Goal: Check status: Check status

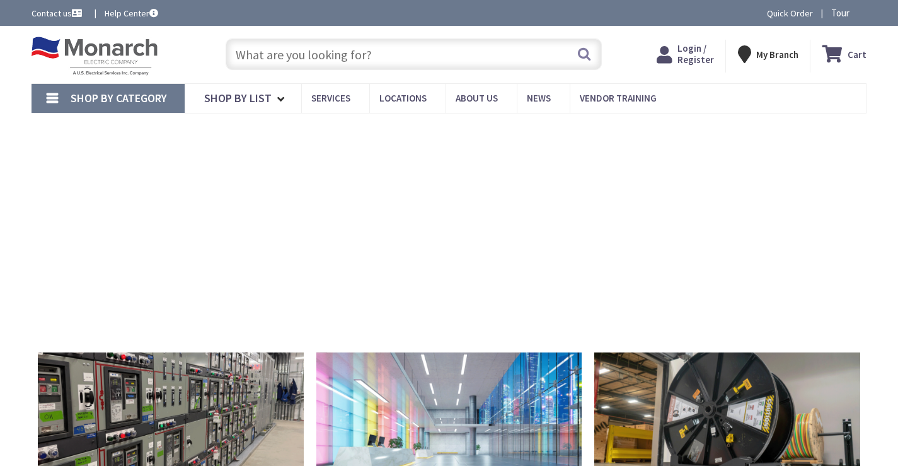
type input "[STREET_ADDRESS]"
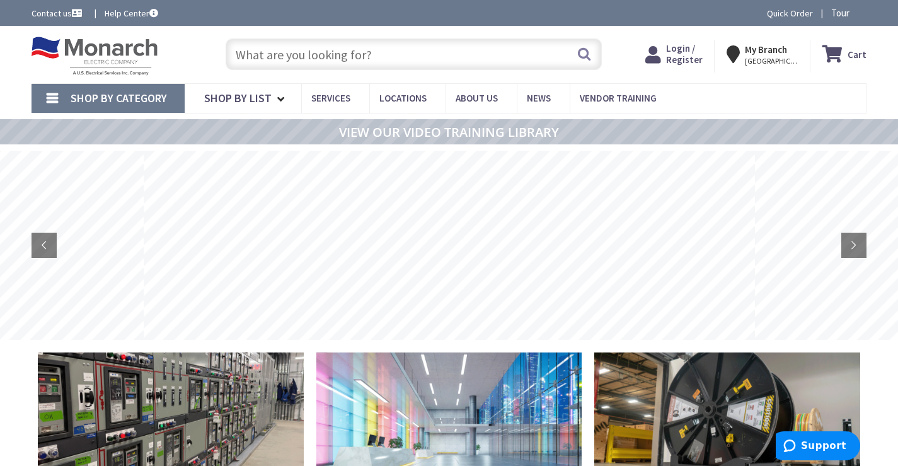
click at [674, 49] on span "Login / Register" at bounding box center [684, 53] width 37 height 23
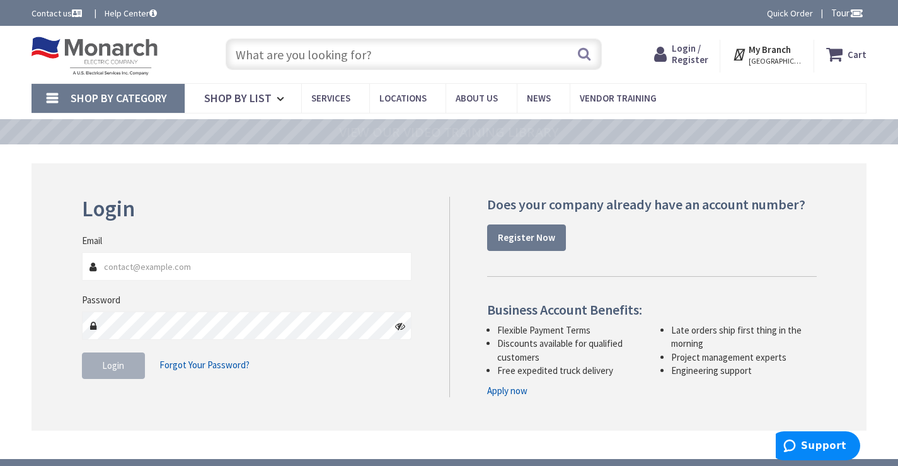
type input "[EMAIL_ADDRESS][DOMAIN_NAME]"
click at [118, 370] on span "Login" at bounding box center [113, 365] width 22 height 12
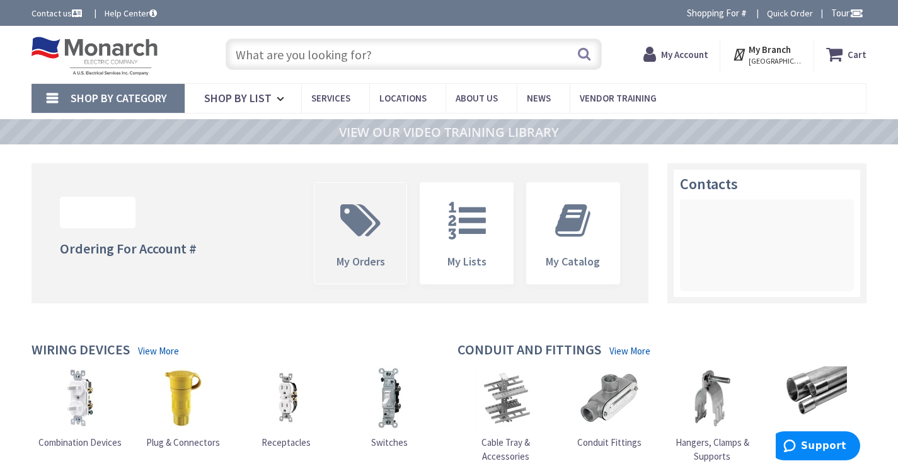
click at [357, 243] on span at bounding box center [361, 220] width 74 height 57
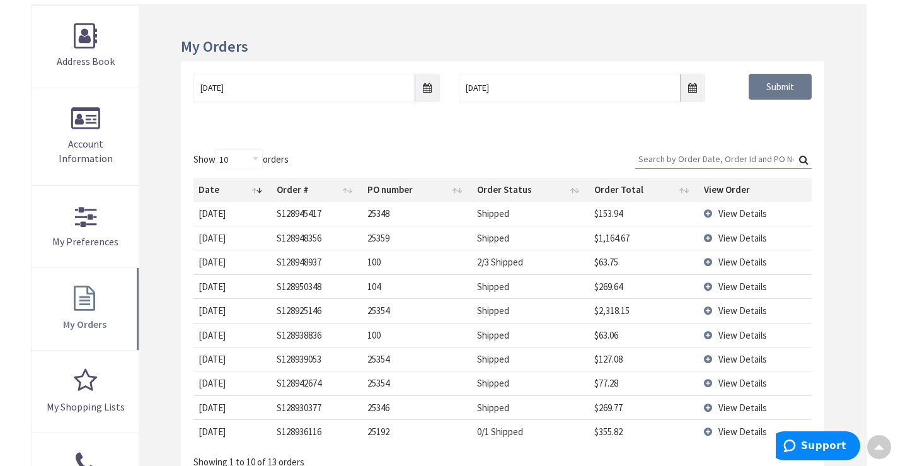
scroll to position [191, 0]
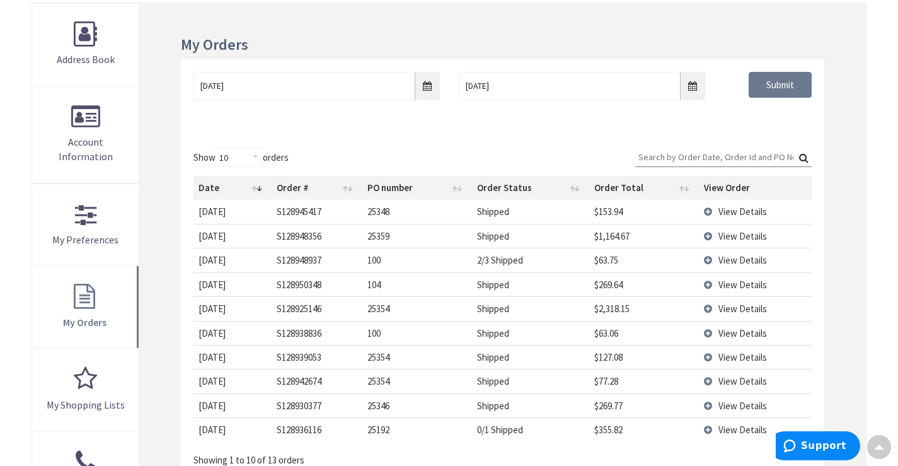
click at [738, 236] on span "View Details" at bounding box center [742, 236] width 49 height 12
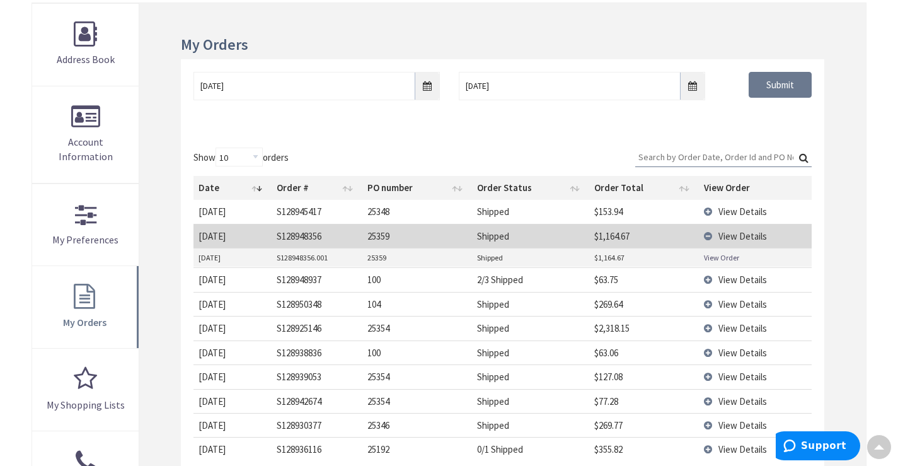
click at [725, 256] on link "View Order" at bounding box center [721, 257] width 35 height 11
click at [732, 208] on span "View Details" at bounding box center [742, 211] width 49 height 12
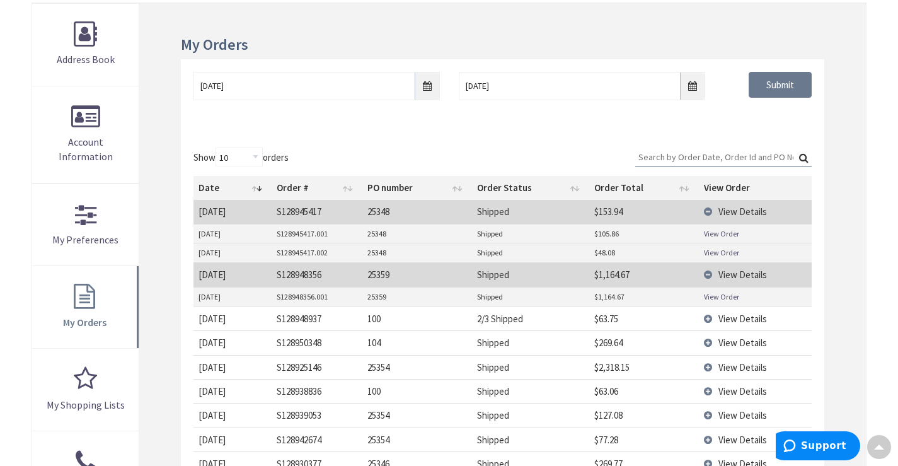
click at [735, 236] on link "View Order" at bounding box center [721, 233] width 35 height 11
click at [727, 251] on link "View Order" at bounding box center [721, 252] width 35 height 11
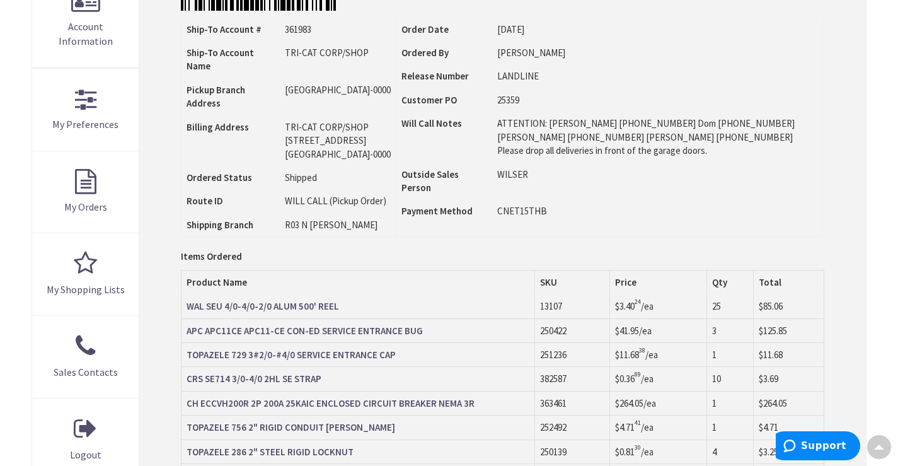
scroll to position [315, 0]
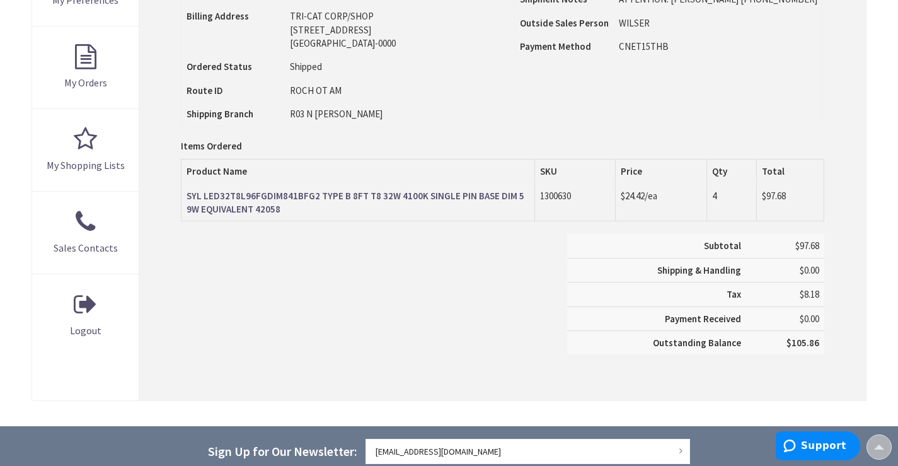
scroll to position [505, 0]
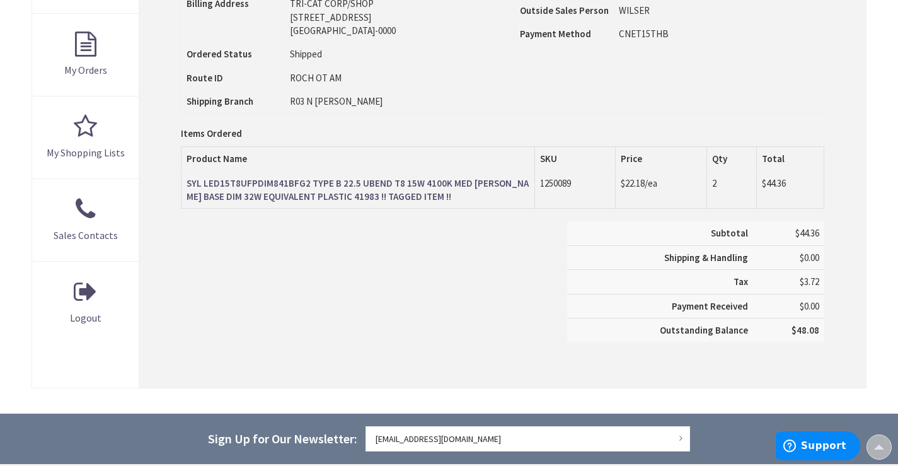
scroll to position [380, 0]
